Goal: Task Accomplishment & Management: Manage account settings

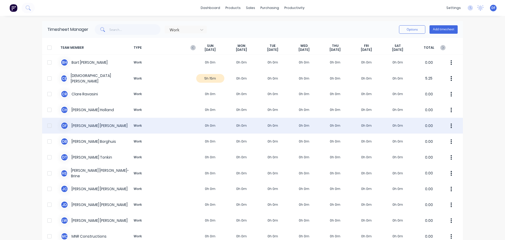
click at [91, 128] on div "D F [PERSON_NAME] Work 0h 0m 0h 0m 0h 0m 0h 0m 0h 0m 0h 0m 0h 0m 0.00" at bounding box center [252, 126] width 421 height 16
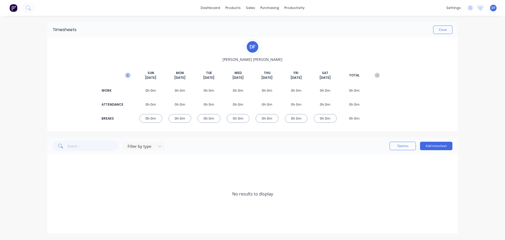
click at [127, 75] on icon "button" at bounding box center [127, 75] width 5 height 5
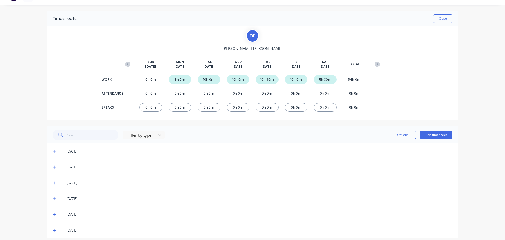
scroll to position [16, 0]
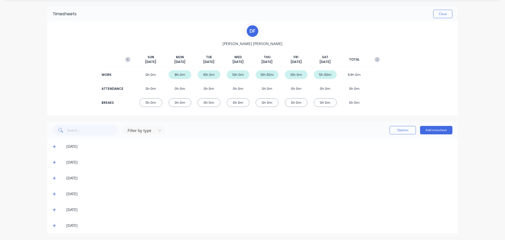
click at [53, 227] on icon at bounding box center [54, 225] width 3 height 4
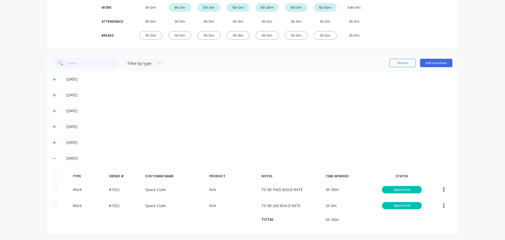
scroll to position [84, 0]
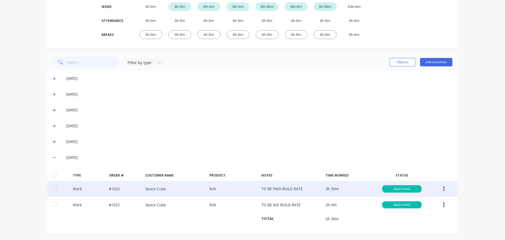
click at [443, 190] on icon "button" at bounding box center [443, 189] width 1 height 6
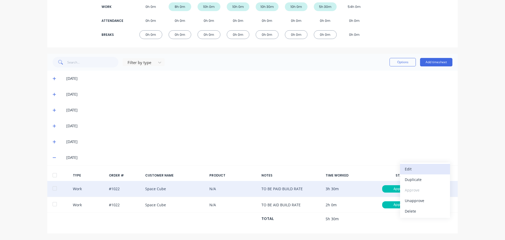
click at [412, 168] on div "Edit" at bounding box center [425, 169] width 40 height 8
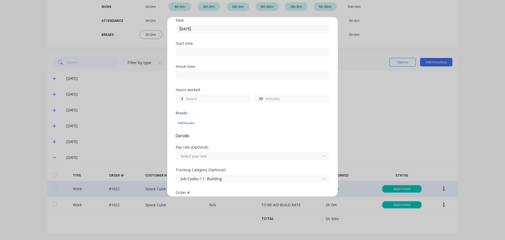
scroll to position [79, 0]
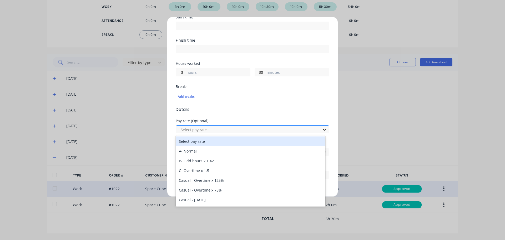
click at [322, 129] on icon at bounding box center [324, 129] width 5 height 5
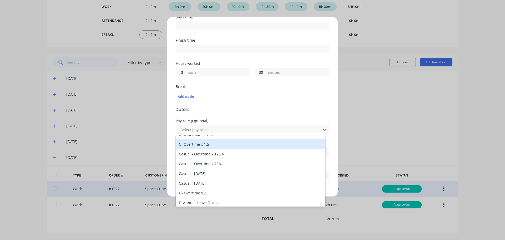
scroll to position [53, 0]
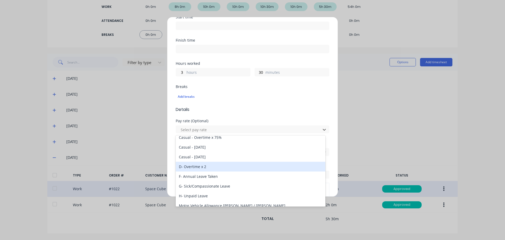
click at [200, 167] on div "D- Overtime x 2" at bounding box center [251, 166] width 150 height 10
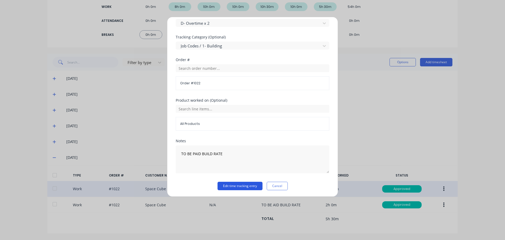
scroll to position [186, 0]
click at [248, 185] on button "Edit time tracking entry" at bounding box center [239, 184] width 45 height 8
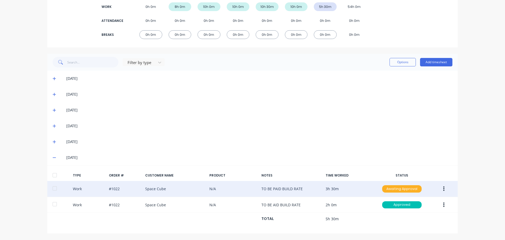
click at [410, 191] on div "Awaiting Approval" at bounding box center [401, 188] width 39 height 7
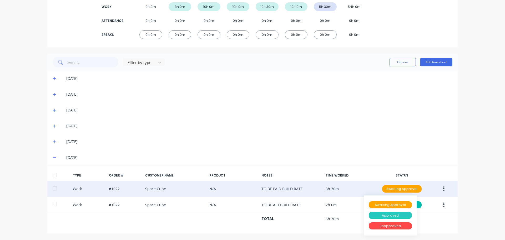
click at [381, 212] on div "Approved" at bounding box center [390, 214] width 43 height 7
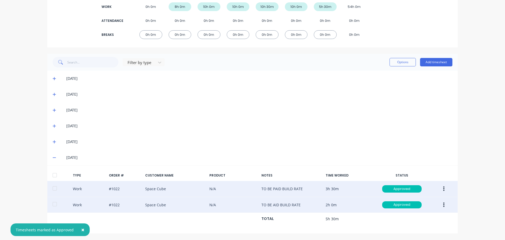
click at [443, 204] on icon "button" at bounding box center [443, 204] width 1 height 5
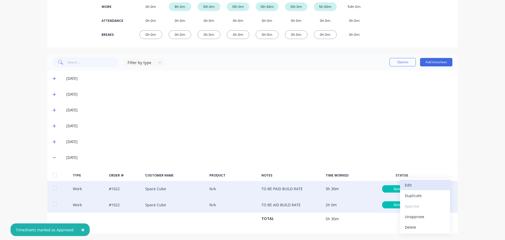
click at [422, 183] on div "Edit" at bounding box center [425, 185] width 40 height 8
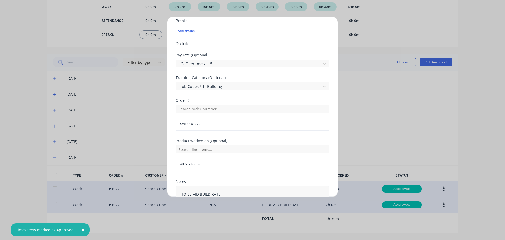
scroll to position [184, 0]
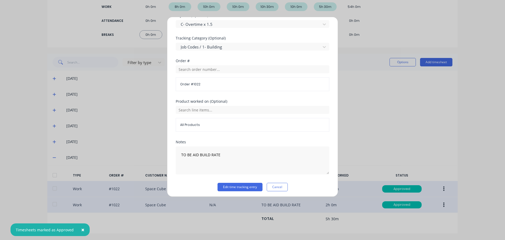
click at [234, 193] on div "Edit time tracking entry Work Attendance When Date [DATE] Start time Finish tim…" at bounding box center [252, 107] width 171 height 180
click at [235, 189] on button "Edit time tracking entry" at bounding box center [239, 186] width 45 height 8
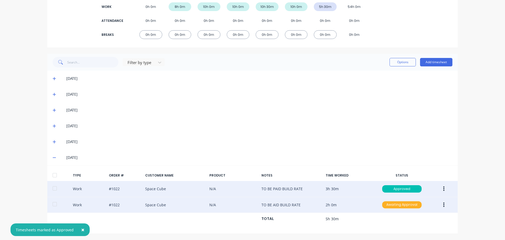
click at [404, 204] on div "Awaiting Approval" at bounding box center [401, 204] width 39 height 7
click at [379, 230] on div "Approved" at bounding box center [390, 230] width 43 height 7
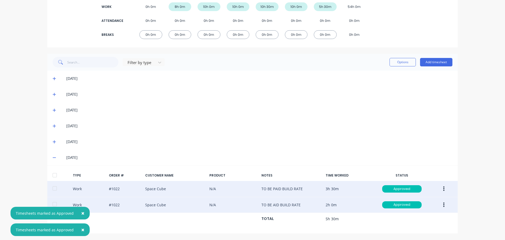
click at [53, 157] on icon at bounding box center [54, 157] width 3 height 4
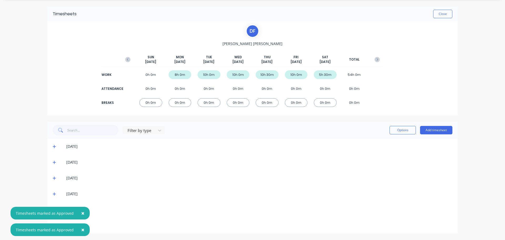
scroll to position [16, 0]
click at [53, 193] on icon at bounding box center [54, 193] width 3 height 3
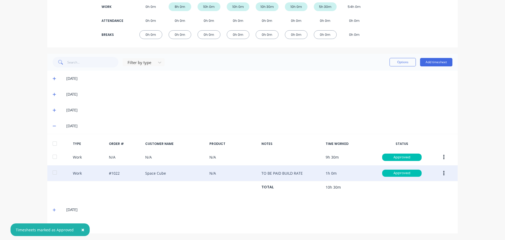
click at [442, 173] on button "button" at bounding box center [443, 172] width 12 height 9
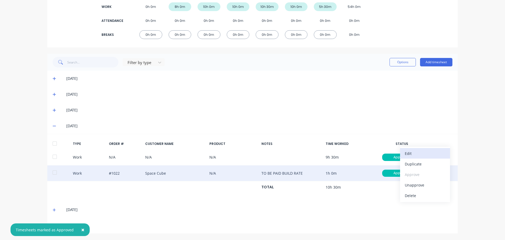
click at [410, 157] on div "Edit" at bounding box center [425, 153] width 40 height 8
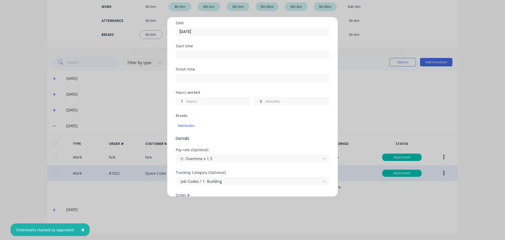
scroll to position [105, 0]
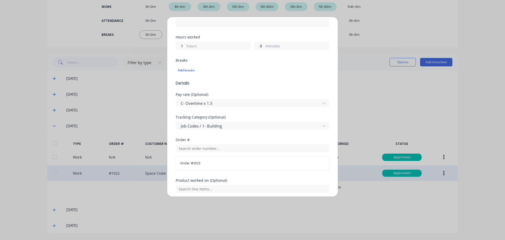
click at [369, 204] on div "Edit time tracking entry Work Attendance When Date [DATE] Start time Finish tim…" at bounding box center [252, 120] width 505 height 240
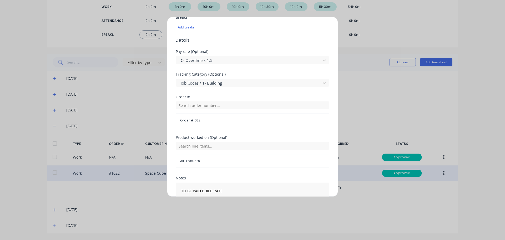
scroll to position [186, 0]
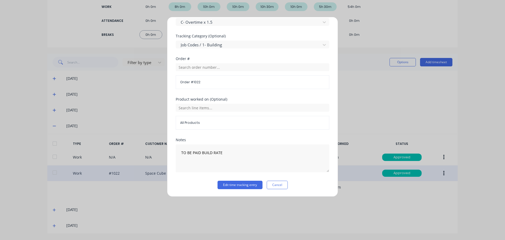
click at [240, 190] on div "Edit time tracking entry Work Attendance When Date [DATE] Start time Finish tim…" at bounding box center [252, 107] width 171 height 180
click at [241, 185] on button "Edit time tracking entry" at bounding box center [239, 184] width 45 height 8
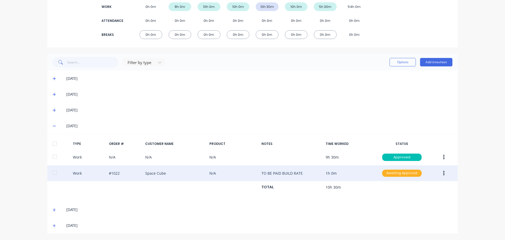
click at [396, 172] on div "Awaiting Approval" at bounding box center [401, 172] width 39 height 7
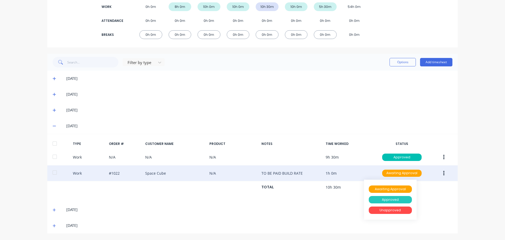
click at [381, 201] on div "Approved" at bounding box center [390, 199] width 43 height 7
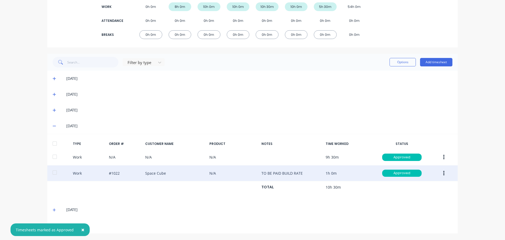
click at [53, 126] on icon at bounding box center [54, 126] width 3 height 1
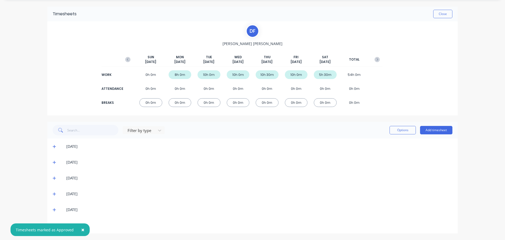
scroll to position [0, 0]
